Goal: Go to known website: Go to known website

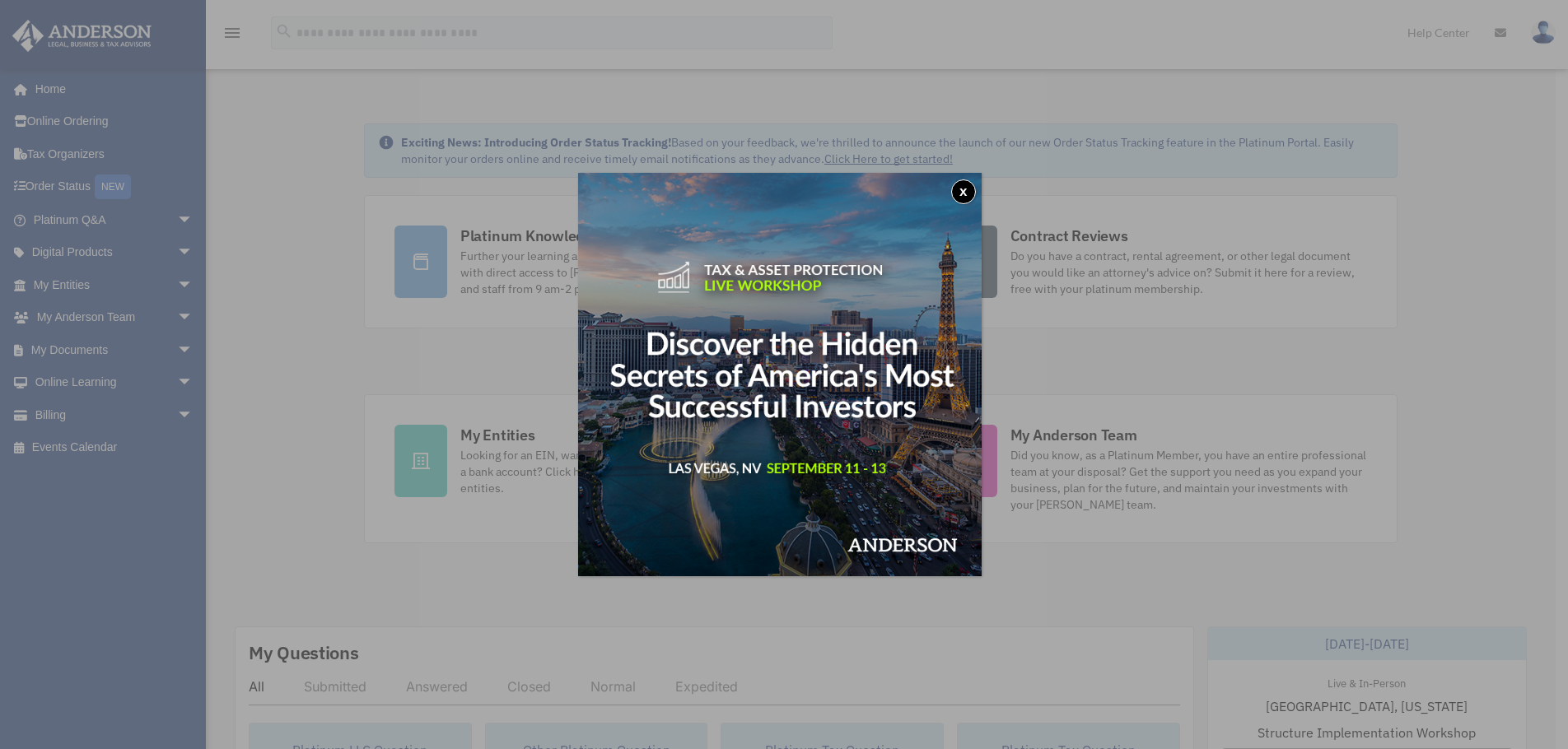
click at [966, 188] on button "x" at bounding box center [963, 192] width 24 height 24
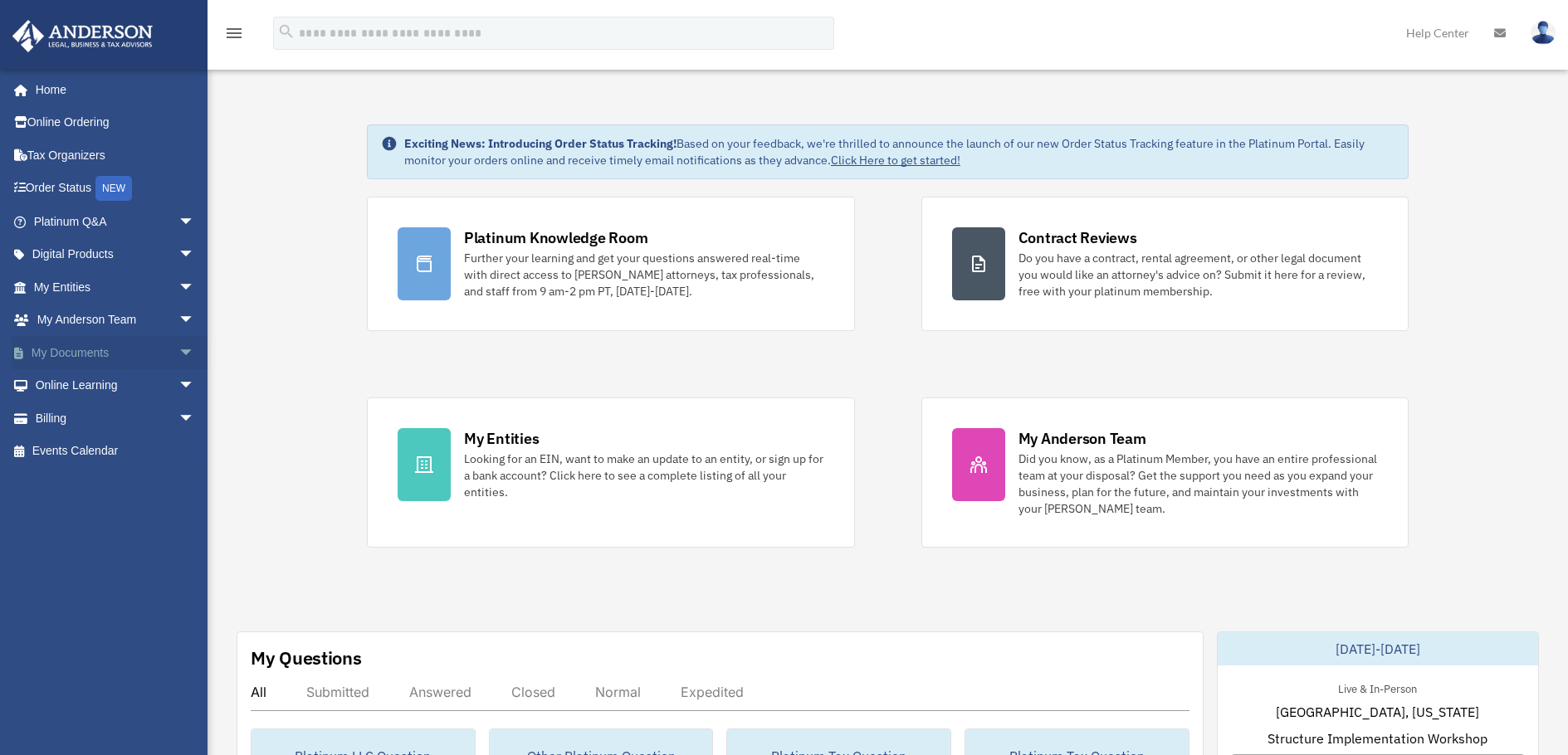
click at [178, 346] on span "arrow_drop_down" at bounding box center [195, 352] width 33 height 34
click at [69, 383] on link "Box" at bounding box center [122, 386] width 197 height 33
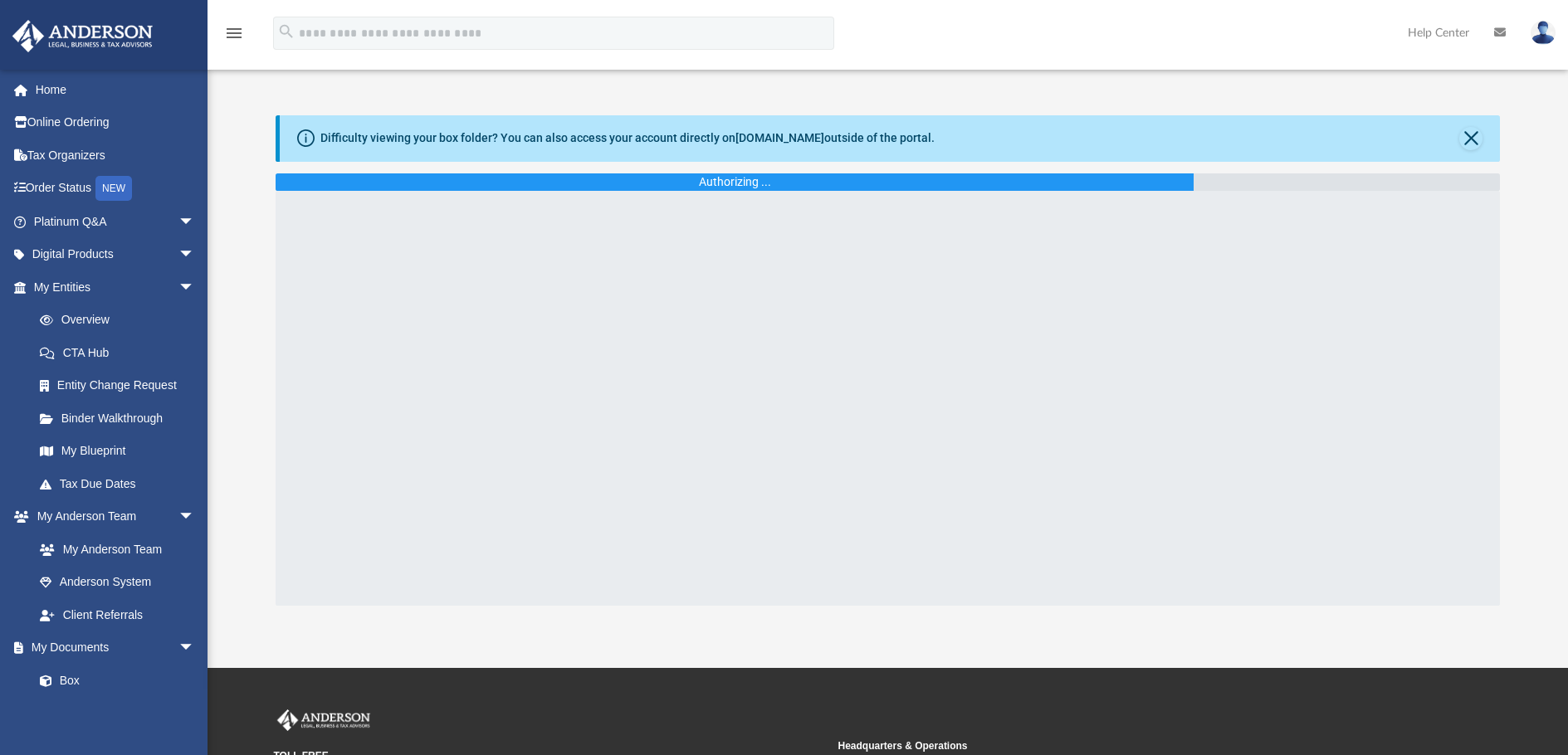
click at [807, 245] on div at bounding box center [888, 399] width 1224 height 415
click at [759, 140] on link "[DOMAIN_NAME]" at bounding box center [780, 138] width 89 height 14
click at [387, 408] on div at bounding box center [888, 399] width 1224 height 415
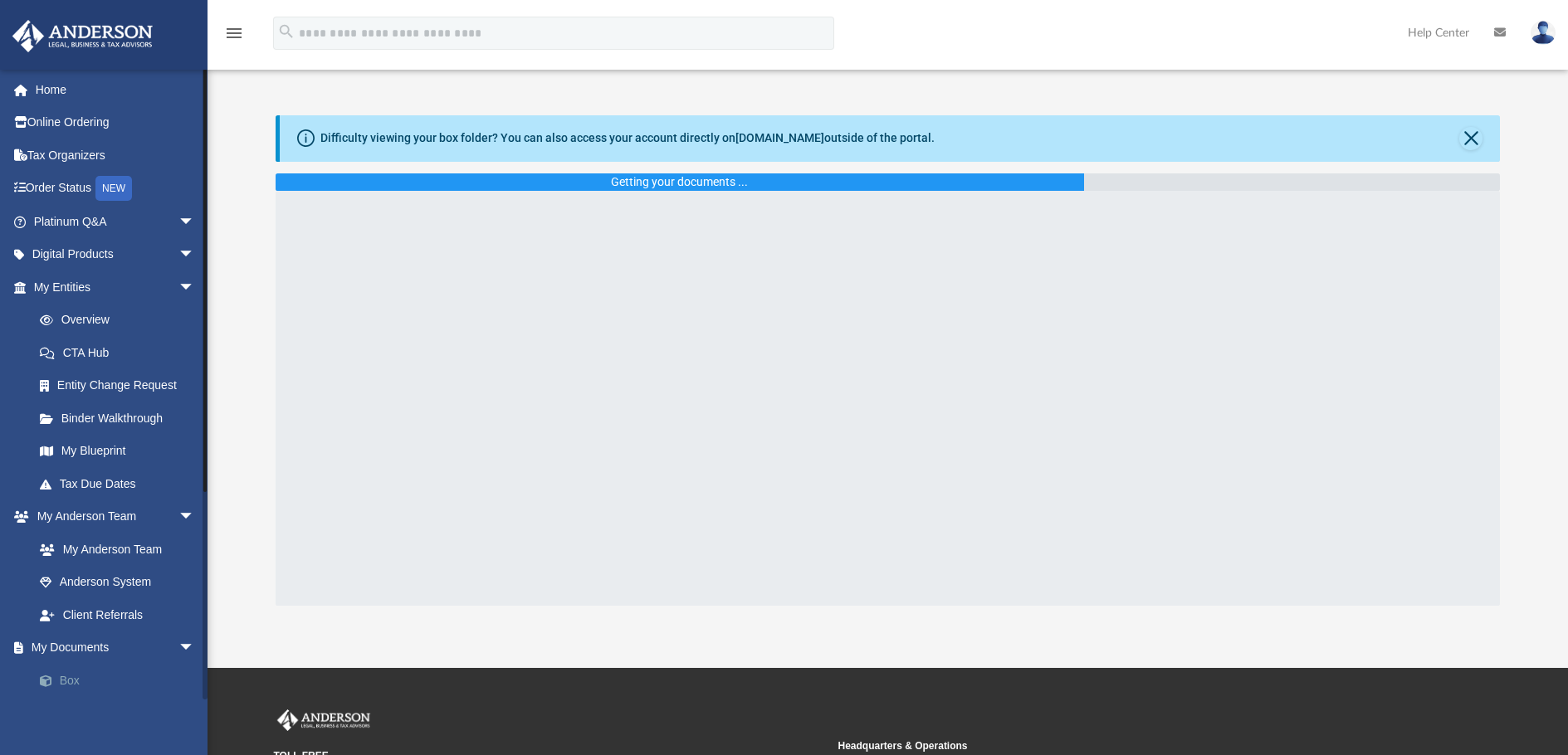
click at [71, 673] on link "Box" at bounding box center [122, 680] width 197 height 33
click at [72, 672] on link "Box" at bounding box center [122, 680] width 197 height 33
click at [94, 644] on link "My Documents arrow_drop_down" at bounding box center [116, 648] width 209 height 33
